Goal: Task Accomplishment & Management: Use online tool/utility

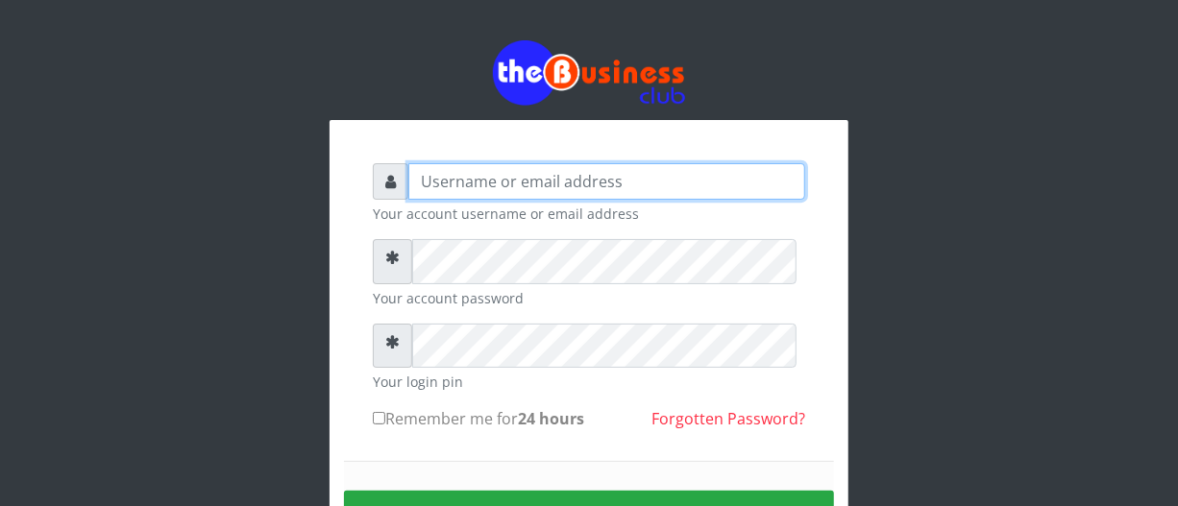
type input "biggsam20@gmail.com"
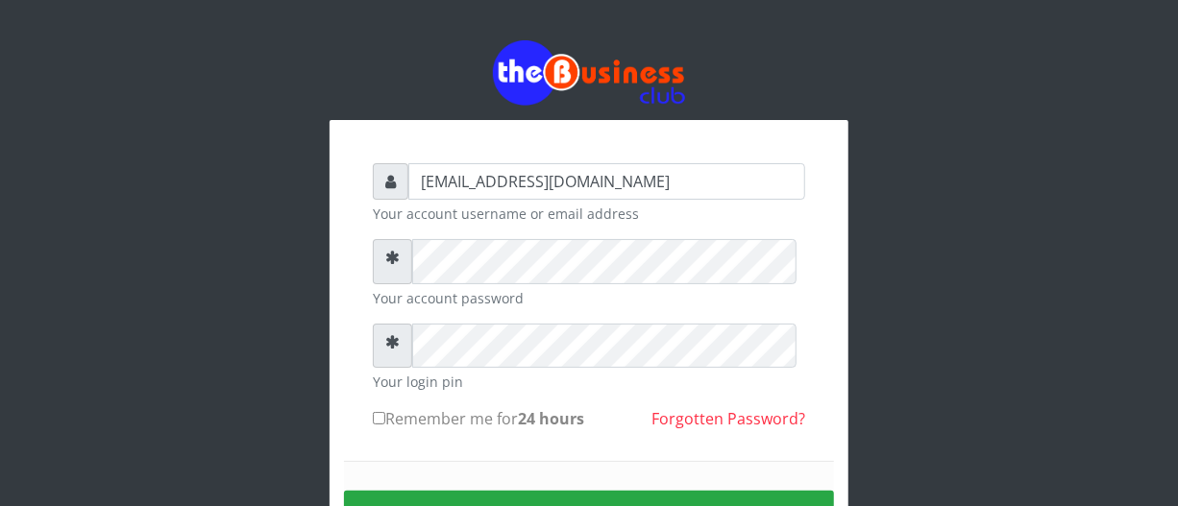
click at [832, 375] on div "biggsam20@gmail.com Your account username or email address Your account passwor…" at bounding box center [589, 385] width 519 height 530
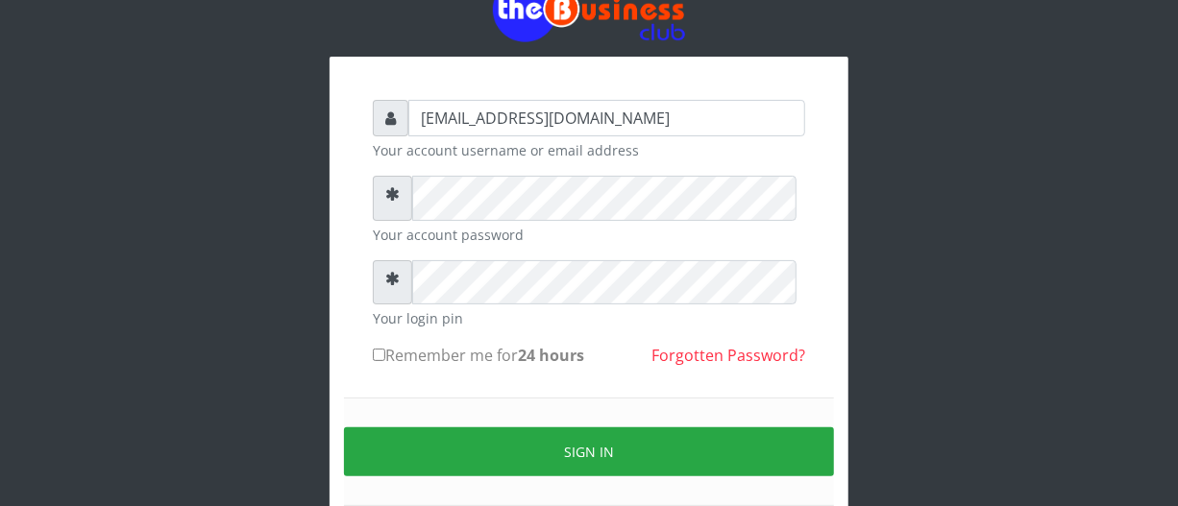
scroll to position [69, 0]
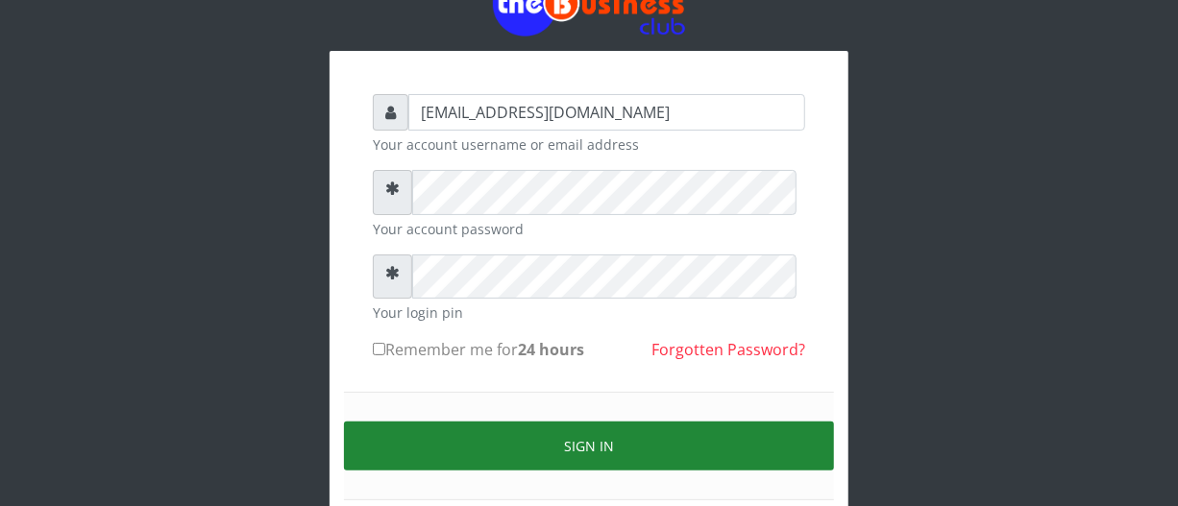
click at [679, 464] on button "Sign in" at bounding box center [589, 446] width 490 height 49
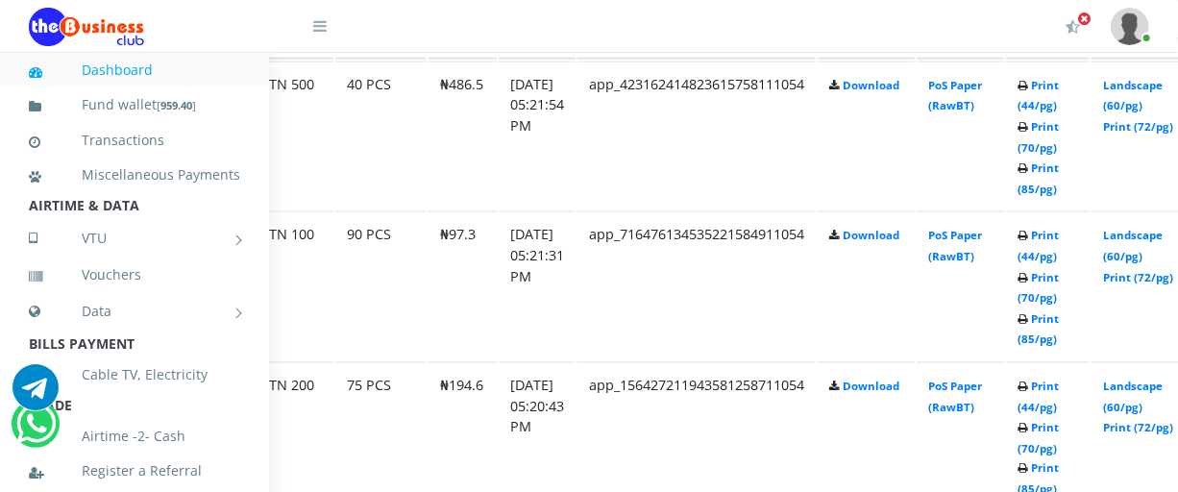
scroll to position [1153, 139]
click at [1057, 306] on link "Print (70/pg)" at bounding box center [1036, 288] width 41 height 36
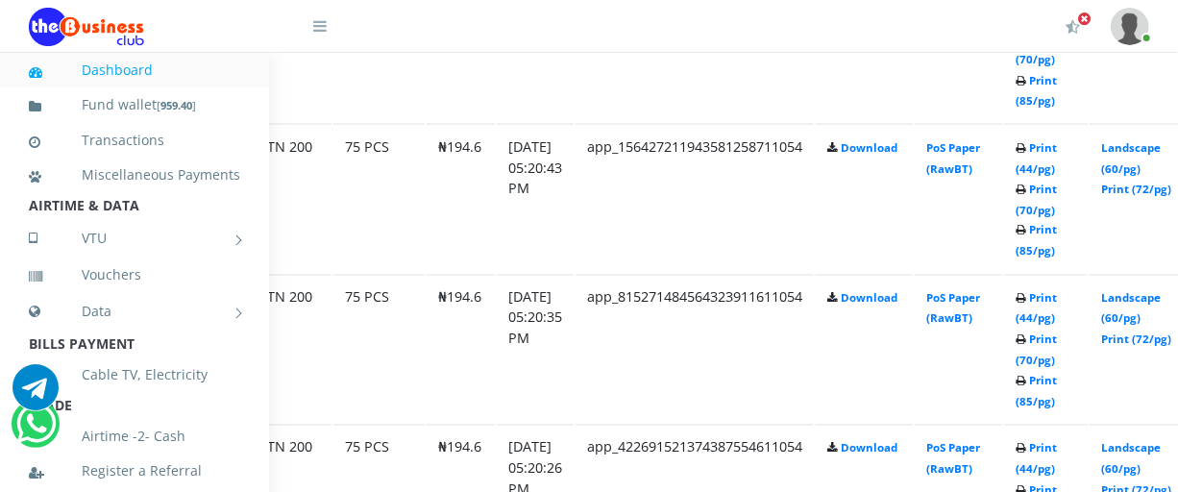
scroll to position [1397, 139]
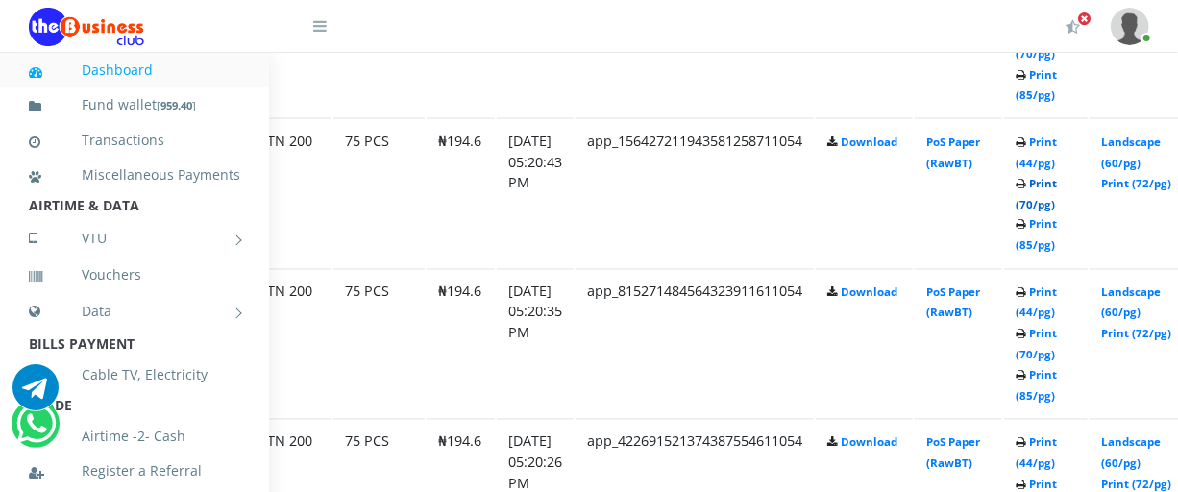
click at [1057, 211] on link "Print (70/pg)" at bounding box center [1036, 194] width 41 height 36
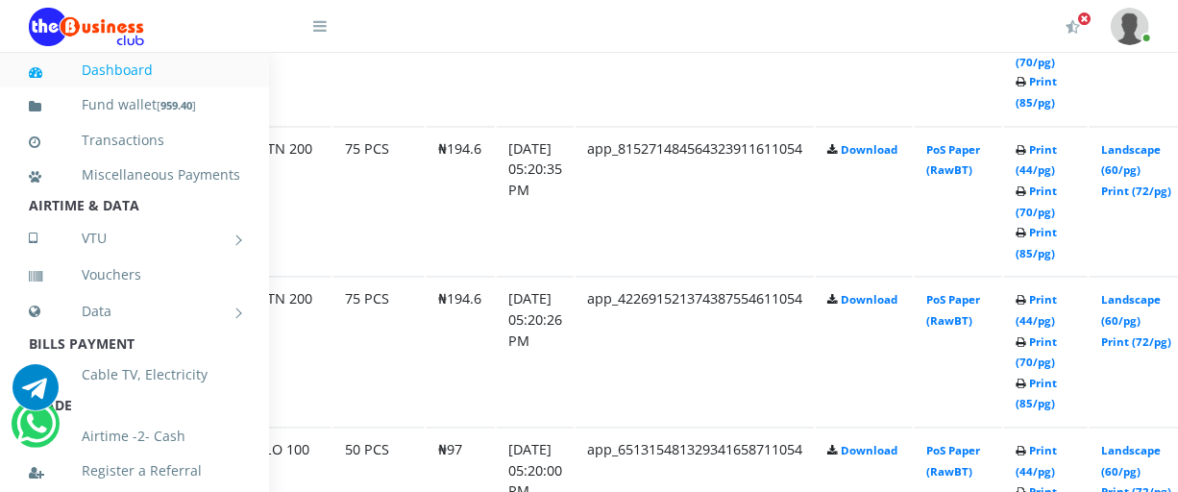
scroll to position [1541, 139]
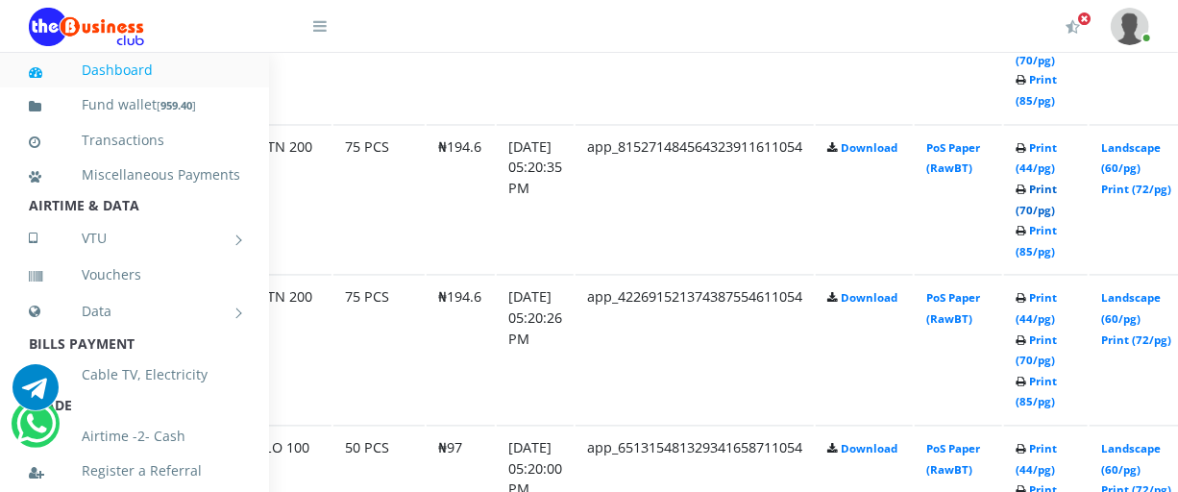
click at [1057, 218] on link "Print (70/pg)" at bounding box center [1036, 201] width 41 height 36
